Goal: Check status: Check status

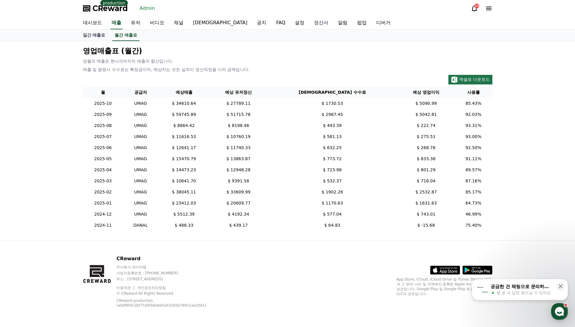
click at [309, 23] on link "정산서" at bounding box center [321, 23] width 24 height 13
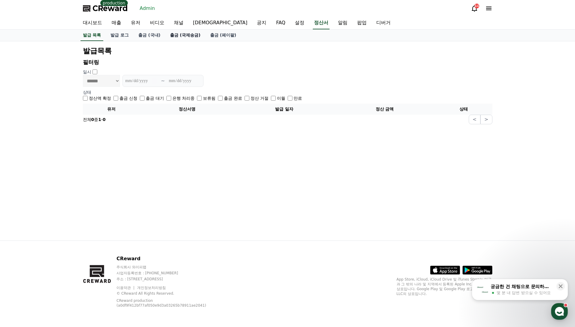
click at [197, 37] on link "출금 (국제송금)" at bounding box center [185, 35] width 40 height 11
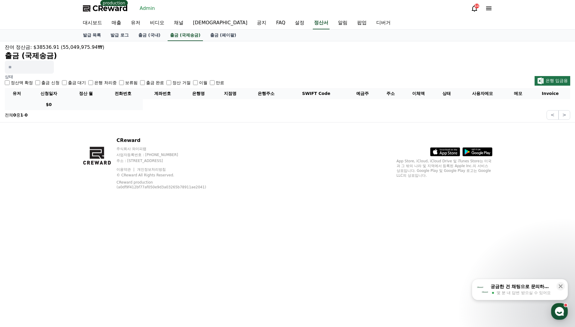
drag, startPoint x: 52, startPoint y: 82, endPoint x: 76, endPoint y: 84, distance: 24.9
click at [52, 82] on label "출금 신청" at bounding box center [50, 83] width 18 height 6
drag, startPoint x: 81, startPoint y: 84, endPoint x: 94, endPoint y: 84, distance: 12.3
click at [83, 84] on label "출금 대기" at bounding box center [77, 83] width 18 height 6
click at [95, 83] on label "은행 처리중" at bounding box center [105, 83] width 22 height 6
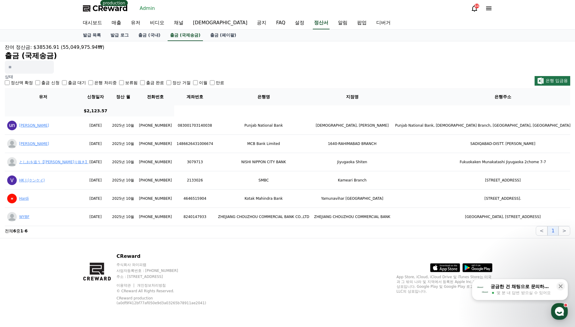
click at [78, 84] on label "출금 대기" at bounding box center [77, 83] width 18 height 6
drag, startPoint x: 337, startPoint y: 227, endPoint x: 429, endPoint y: 226, distance: 92.2
click at [429, 226] on section "전체 6 중 1 - 6 < 1 >" at bounding box center [288, 231] width 566 height 10
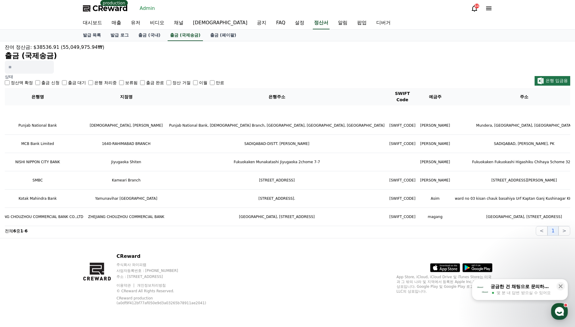
scroll to position [0, 259]
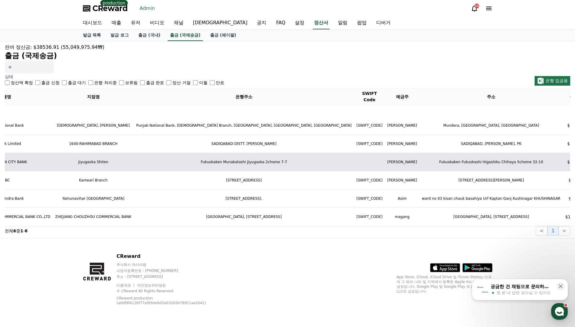
select select "****"
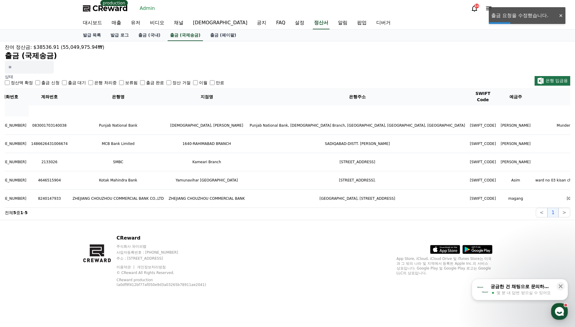
scroll to position [0, 232]
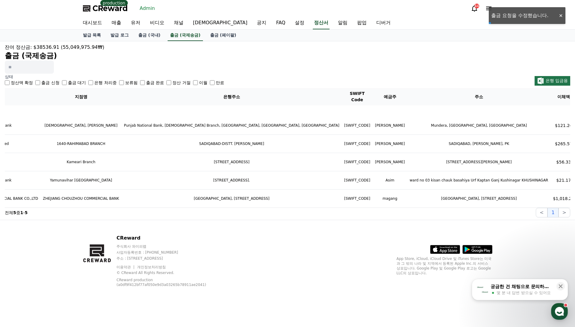
click at [390, 223] on div "CReward 주식회사 와이피랩 사업자등록번호 : [PHONE_NUMBER] 주소 : [STREET_ADDRESS] 이용약관 개인정보처리방침 …" at bounding box center [287, 263] width 419 height 86
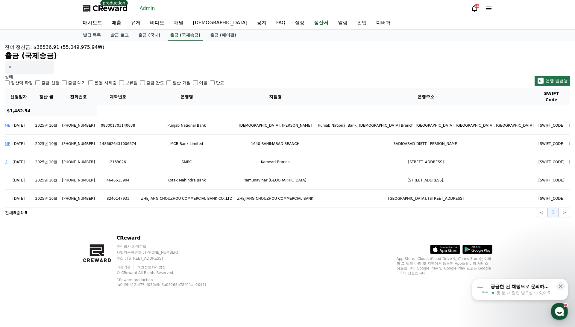
scroll to position [0, 0]
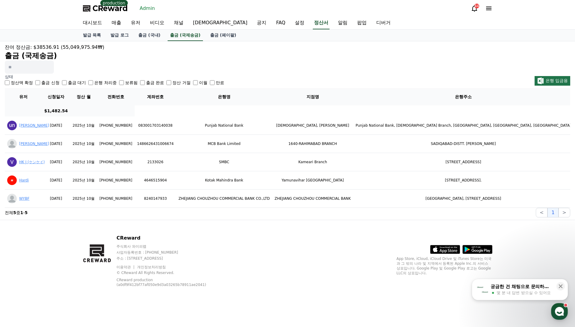
drag, startPoint x: 49, startPoint y: 105, endPoint x: 110, endPoint y: 106, distance: 61.4
click at [110, 106] on tr "$1,482.54" at bounding box center [475, 110] width 941 height 11
click at [118, 107] on table "유저 신청일자 정산 월 전화번호 계좌번호 은행명 지점명 은행주소 SWIFT Code 예금주 주소 이체액 상태 사용자메모 메모 Invoice $…" at bounding box center [475, 148] width 941 height 120
click at [340, 75] on div "상태 정산액 확정 출금 신청 출금 대기 은행 처리중 보류됨 출금 완료 정산 거절 이월 만료 은행 입금용" at bounding box center [288, 80] width 566 height 12
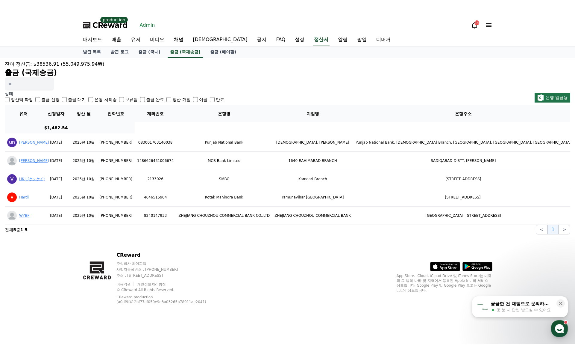
scroll to position [0, 232]
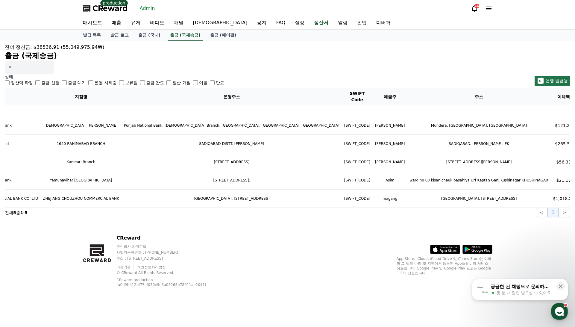
drag, startPoint x: 440, startPoint y: 73, endPoint x: 296, endPoint y: 3, distance: 159.4
click at [438, 72] on div "잔여 정산금: $38536.91 (55,049,975.94₩) 출금 (국제송금)" at bounding box center [288, 59] width 566 height 30
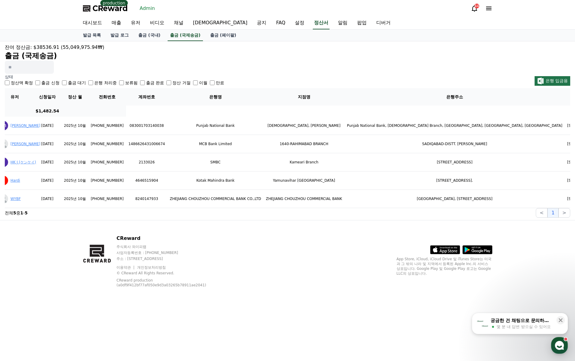
scroll to position [0, 0]
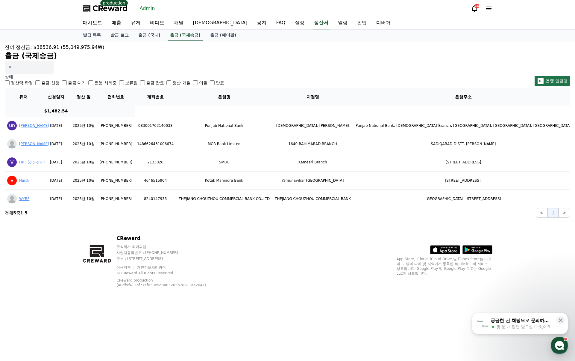
drag, startPoint x: 317, startPoint y: 262, endPoint x: 322, endPoint y: 261, distance: 5.8
click at [317, 262] on div "CReward 주식회사 와이피랩 사업자등록번호 : [PHONE_NUMBER] 주소 : [STREET_ADDRESS] 이용약관 개인정보처리방침 …" at bounding box center [287, 263] width 419 height 86
